Goal: Task Accomplishment & Management: Complete application form

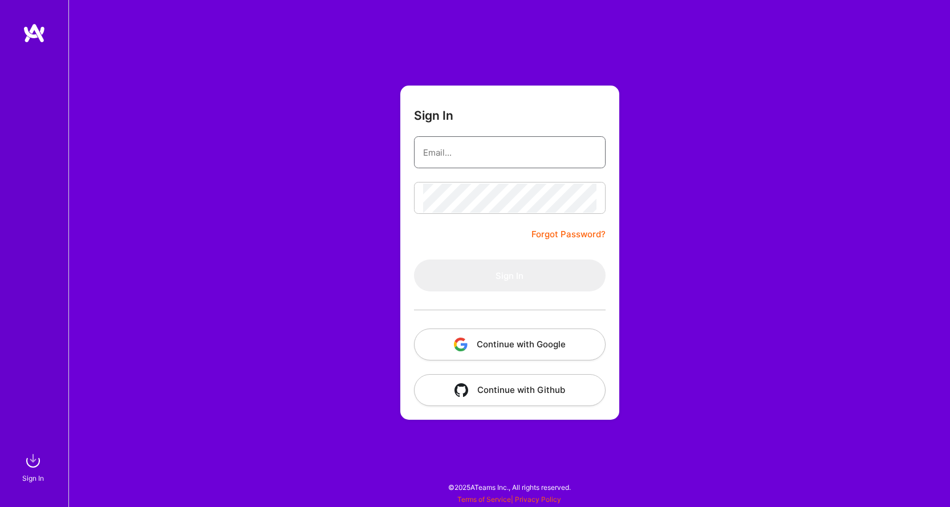
click at [542, 142] on input "email" at bounding box center [509, 152] width 173 height 29
type input "[EMAIL_ADDRESS][DOMAIN_NAME]"
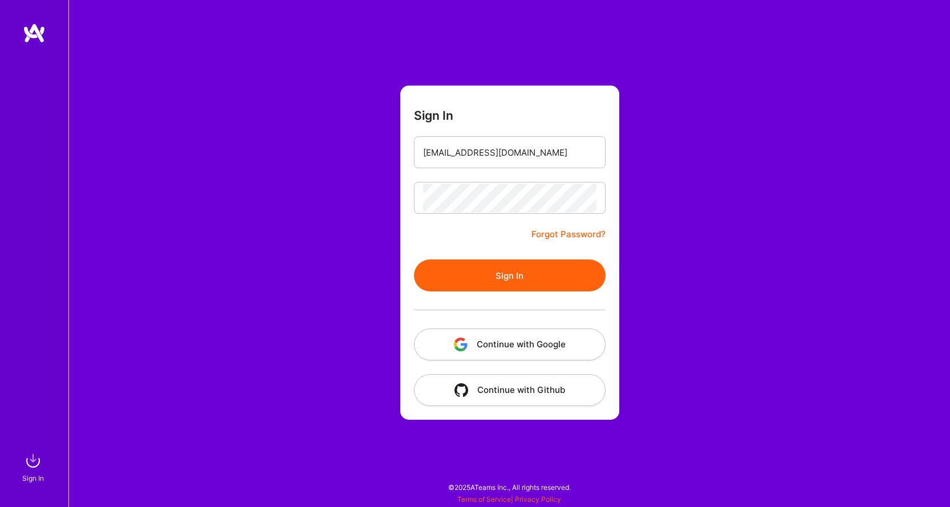
click at [518, 267] on button "Sign In" at bounding box center [510, 275] width 192 height 32
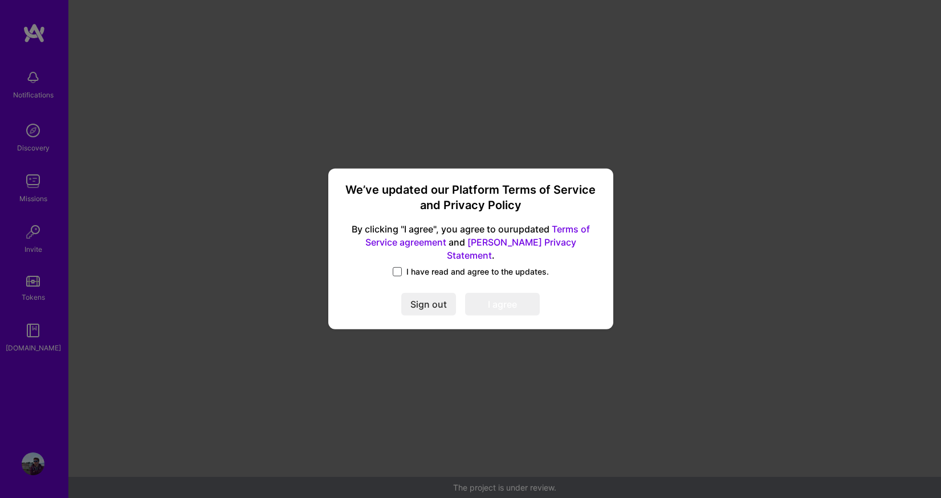
drag, startPoint x: 387, startPoint y: 266, endPoint x: 396, endPoint y: 267, distance: 8.6
click at [388, 267] on div "I have read and agree to the updates." at bounding box center [471, 272] width 258 height 13
click at [398, 267] on span at bounding box center [397, 271] width 9 height 9
click at [0, 0] on input "I have read and agree to the updates." at bounding box center [0, 0] width 0 height 0
click at [480, 296] on button "I agree" at bounding box center [502, 305] width 75 height 23
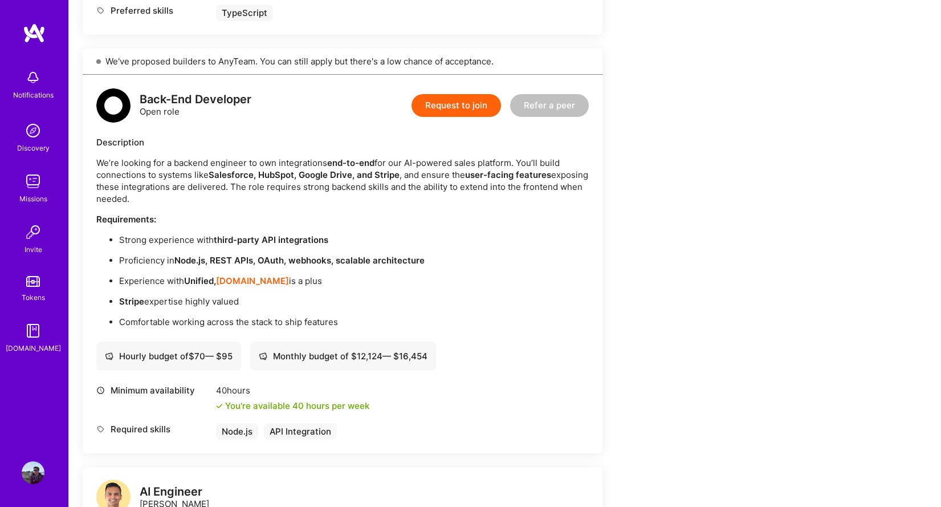
scroll to position [782, 0]
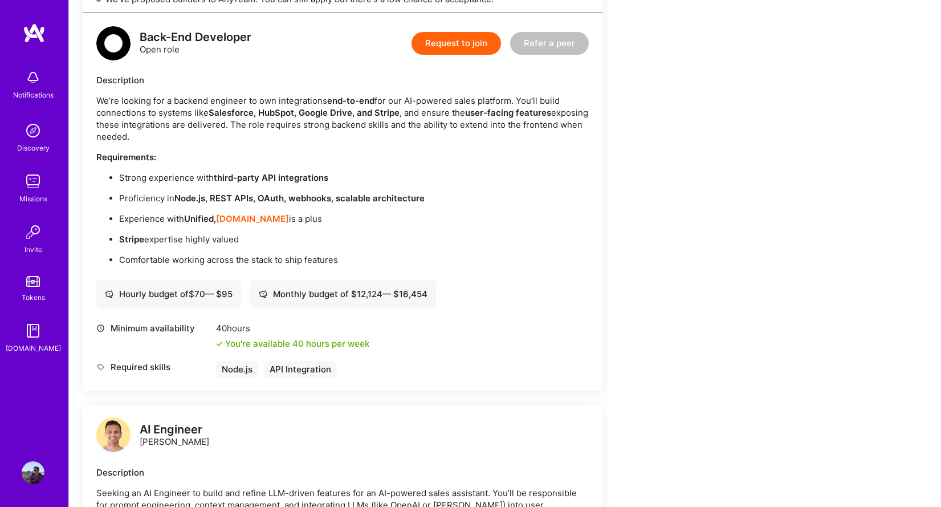
click at [474, 43] on button "Request to join" at bounding box center [457, 43] width 90 height 23
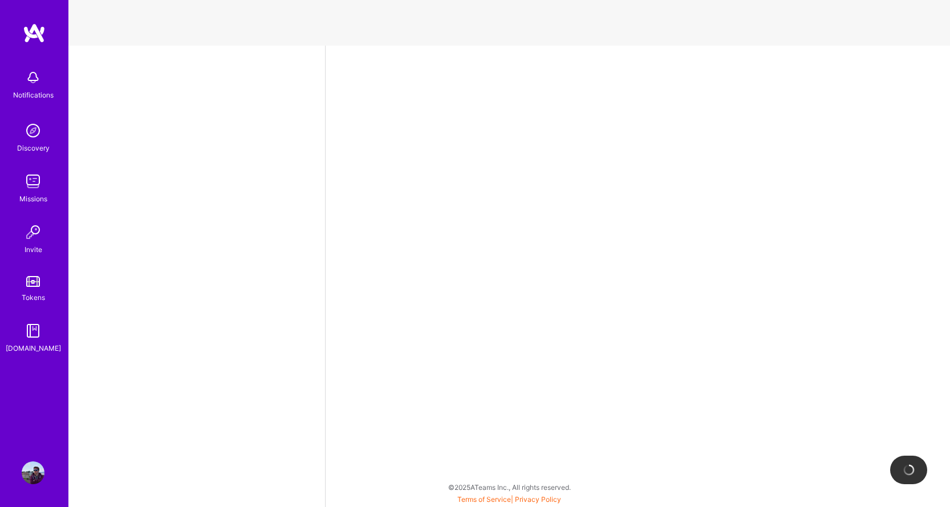
select select "US"
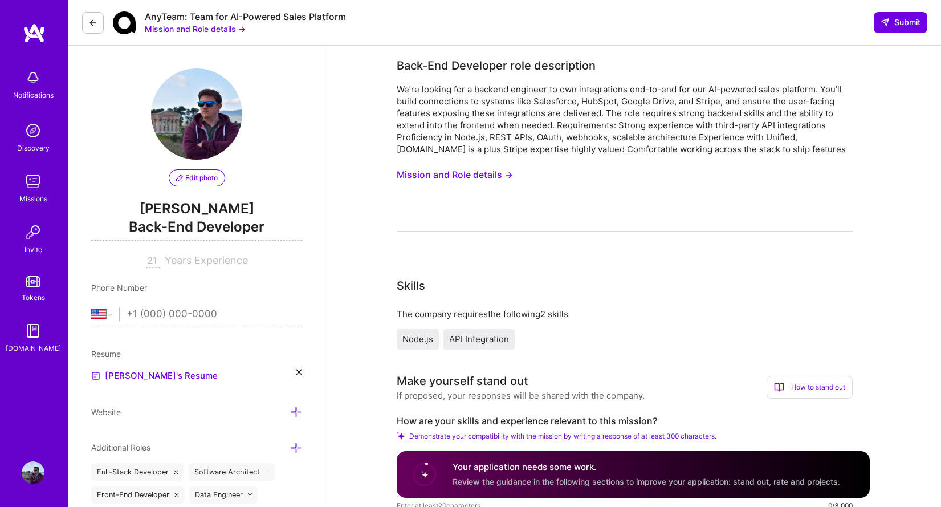
click at [156, 265] on input "21" at bounding box center [153, 261] width 14 height 14
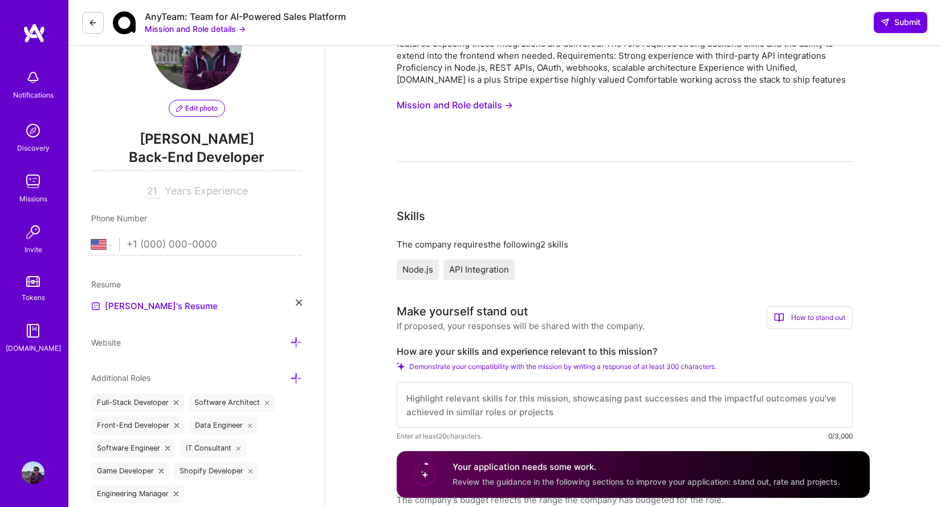
scroll to position [134, 0]
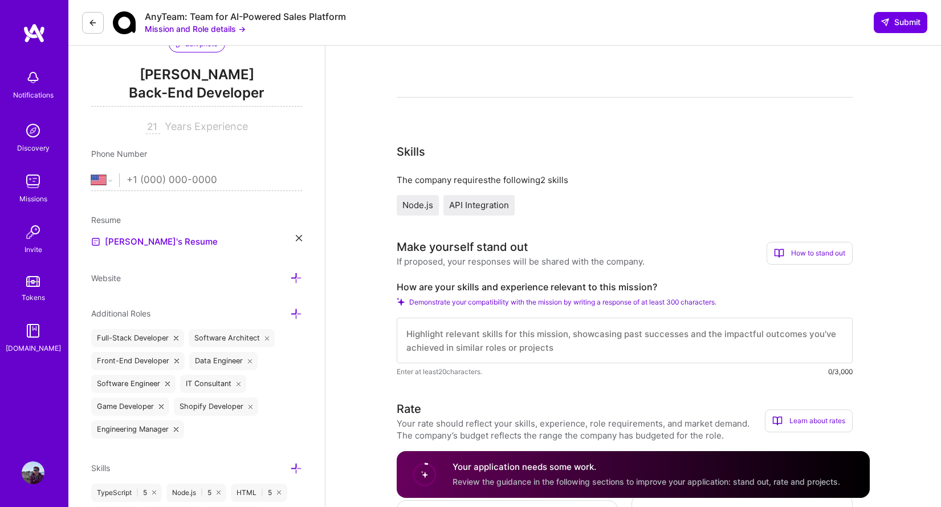
click at [434, 43] on div "AnyTeam: Team for AI-Powered Sales Platform Mission and Role details → Submit" at bounding box center [504, 23] width 873 height 46
